Goal: Task Accomplishment & Management: Use online tool/utility

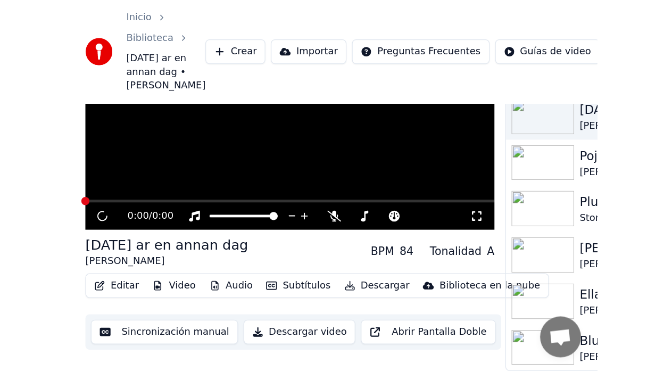
scroll to position [23, 0]
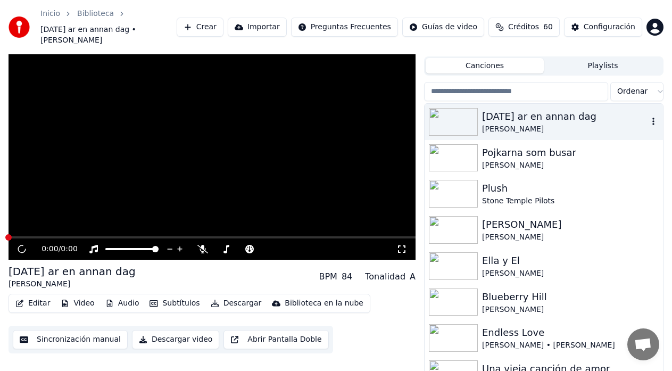
click at [407, 110] on div "[DATE] ar en annan dag" at bounding box center [565, 116] width 166 height 15
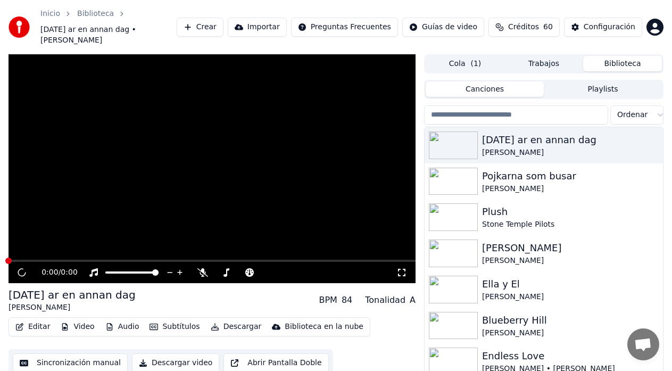
click at [124, 289] on button "Audio" at bounding box center [122, 326] width 43 height 15
click at [77, 289] on button "Video" at bounding box center [77, 326] width 42 height 15
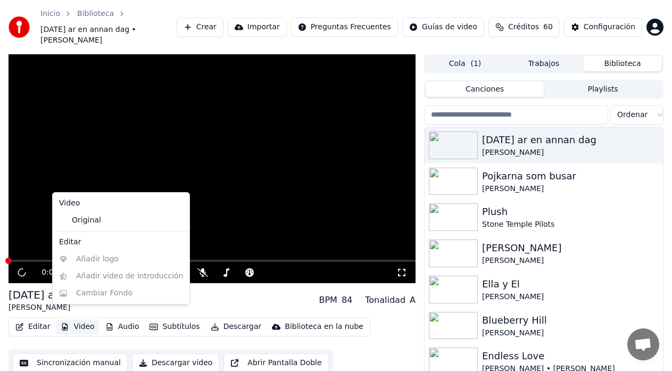
click at [78, 289] on button "Video" at bounding box center [77, 326] width 42 height 15
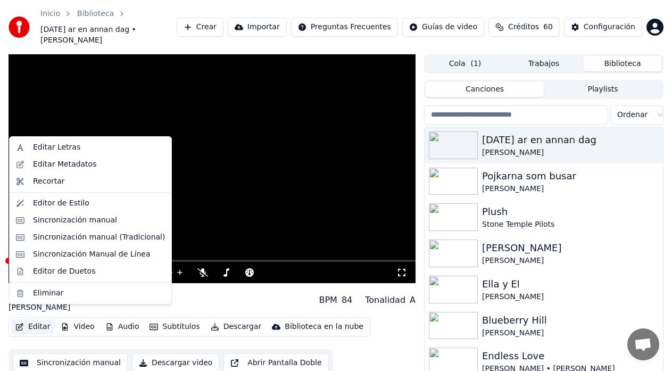
click at [42, 289] on button "Editar" at bounding box center [32, 326] width 43 height 15
click at [69, 237] on div "Sincronización manual (Tradicional)" at bounding box center [99, 237] width 132 height 11
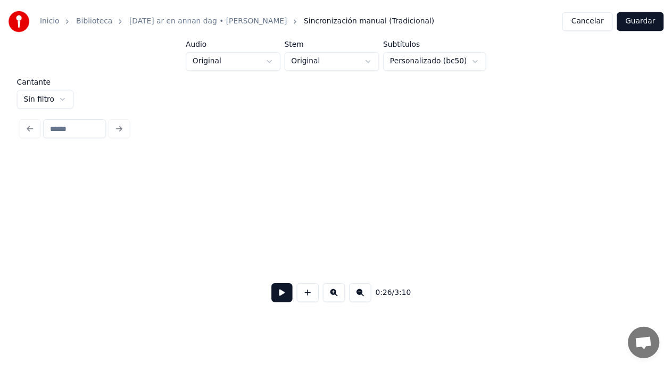
scroll to position [0, 2827]
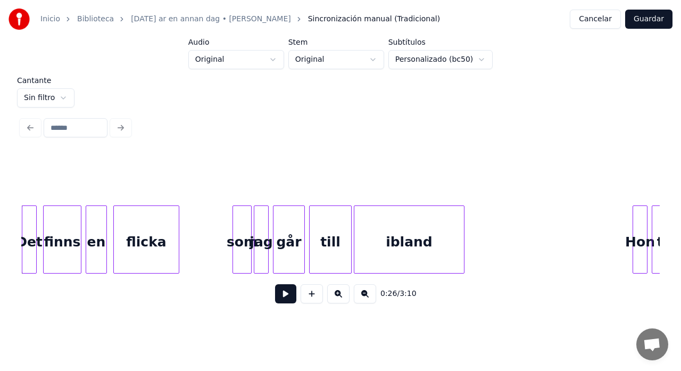
click at [407, 19] on button "Cancelar" at bounding box center [595, 19] width 51 height 19
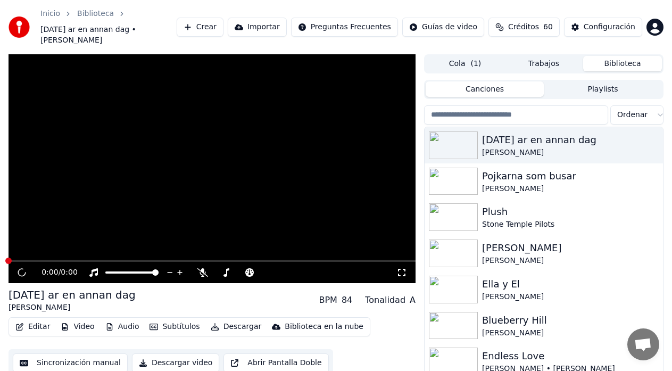
click at [65, 289] on button "Sincronización manual" at bounding box center [70, 362] width 115 height 19
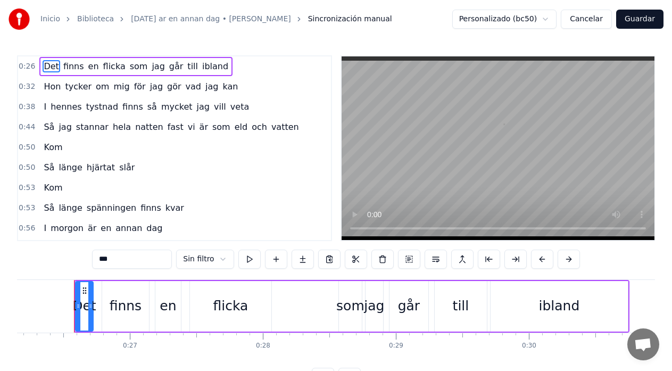
scroll to position [0, 3481]
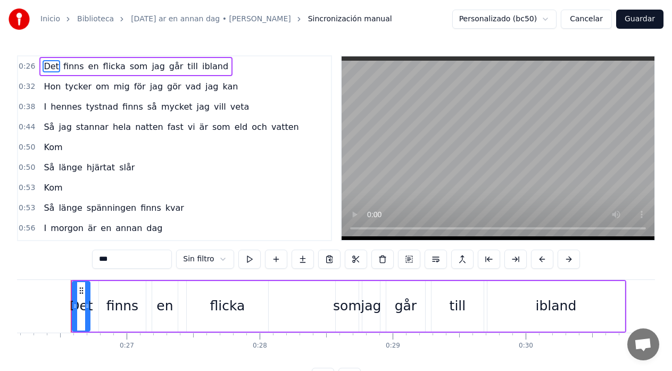
click at [407, 23] on button "Guardar" at bounding box center [639, 19] width 47 height 19
